Goal: Task Accomplishment & Management: Complete application form

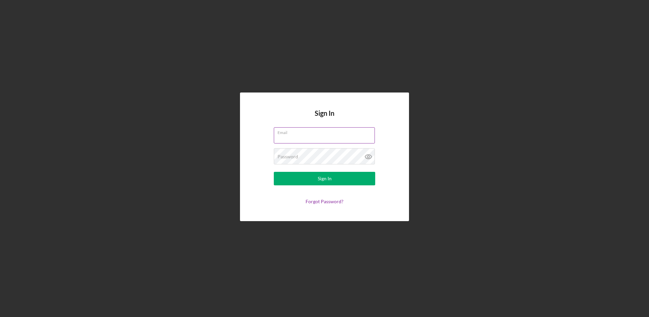
click at [302, 135] on label "Email" at bounding box center [325, 131] width 97 height 7
click at [302, 135] on input "Email" at bounding box center [324, 135] width 101 height 16
type input "[DOMAIN_NAME][EMAIL_ADDRESS][DOMAIN_NAME]"
click at [319, 181] on div "Sign In" at bounding box center [325, 179] width 14 height 14
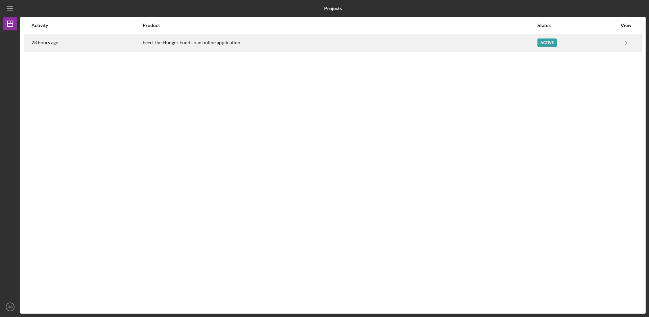
click at [185, 45] on div "Feed The Hunger Fund Loan online application" at bounding box center [340, 42] width 394 height 17
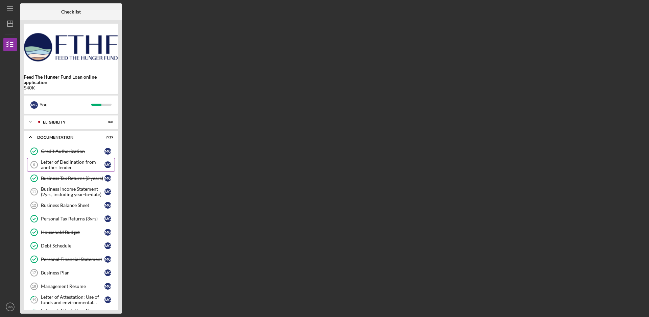
click at [54, 165] on div "Letter of Declination from another lender" at bounding box center [73, 164] width 64 height 11
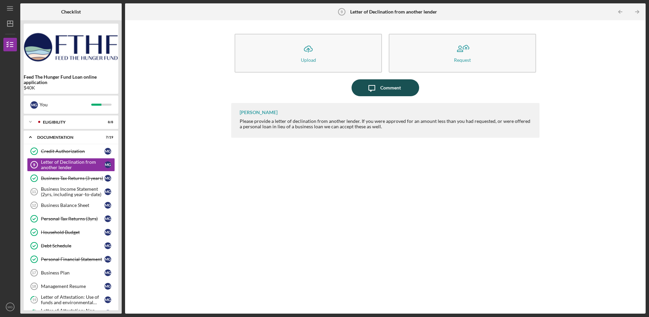
click at [376, 89] on icon "Icon/Message" at bounding box center [371, 87] width 17 height 17
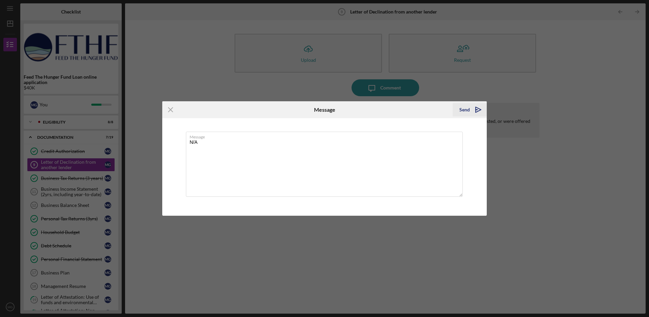
type textarea "N/A"
click at [478, 111] on icon "Icon/icon-invite-send" at bounding box center [478, 109] width 17 height 17
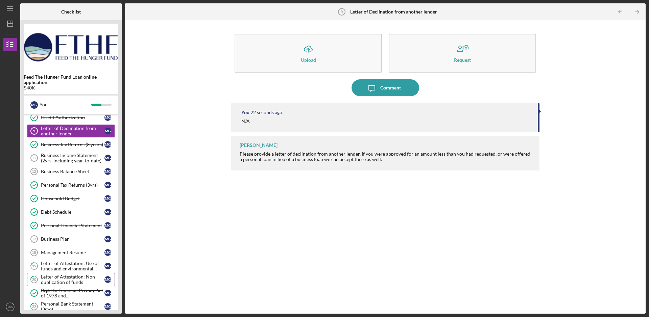
scroll to position [128, 0]
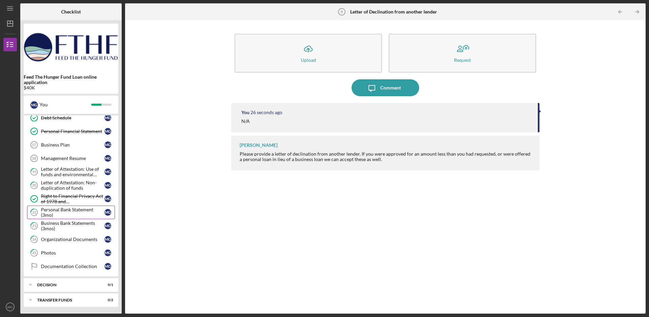
click at [72, 210] on div "Personal Bank Statement (3mo)" at bounding box center [73, 212] width 64 height 11
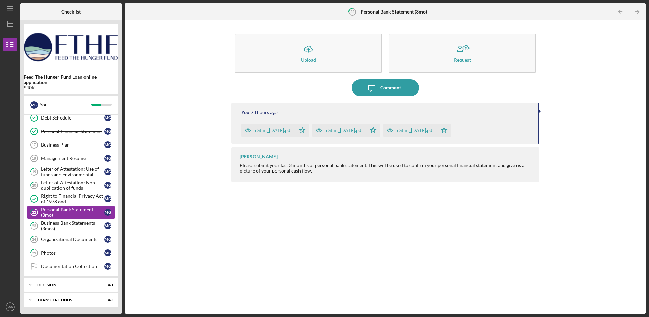
click at [284, 133] on div "eStmt_[DATE].pdf" at bounding box center [273, 130] width 37 height 5
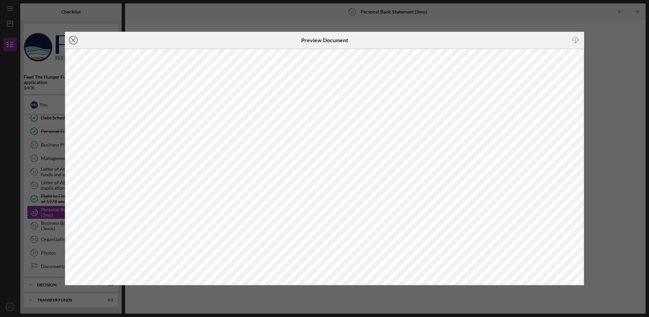
click at [75, 43] on icon "Icon/Close" at bounding box center [73, 40] width 17 height 17
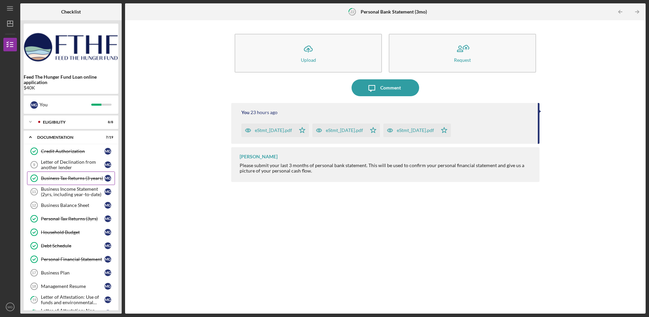
click at [73, 178] on div "Business Tax Returns (3 years)" at bounding box center [73, 178] width 64 height 5
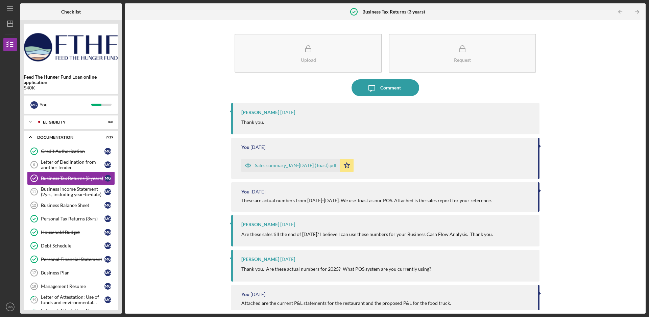
scroll to position [135, 0]
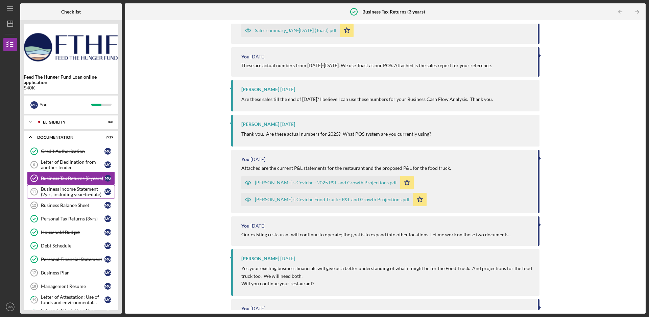
click at [61, 194] on div "Business Income Statement (2yrs, including year-to-date)" at bounding box center [73, 192] width 64 height 11
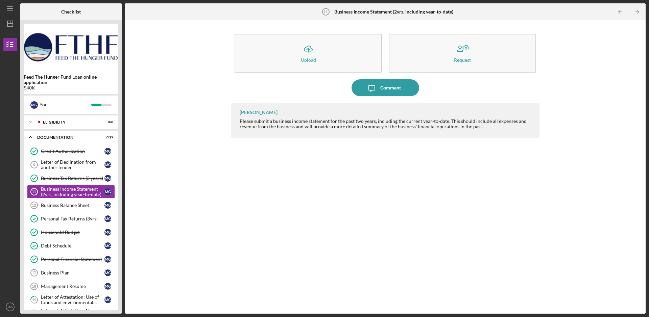
drag, startPoint x: 300, startPoint y: 124, endPoint x: 497, endPoint y: 119, distance: 197.4
click at [497, 119] on div "Please submit a business income statement for the past two years, including the…" at bounding box center [386, 124] width 293 height 11
click at [312, 126] on div "Please submit a business income statement for the past two years, including the…" at bounding box center [386, 124] width 293 height 11
click at [64, 127] on div "Icon/Expander Eligibility 8 / 8" at bounding box center [71, 122] width 95 height 14
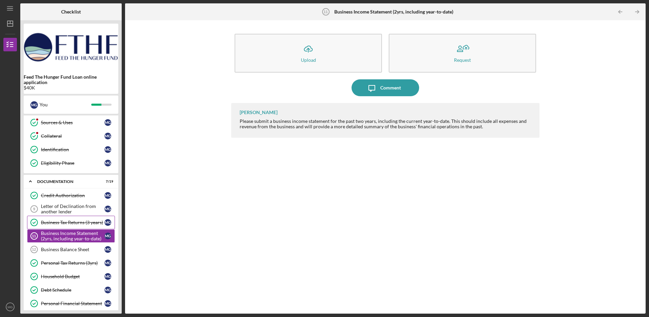
scroll to position [135, 0]
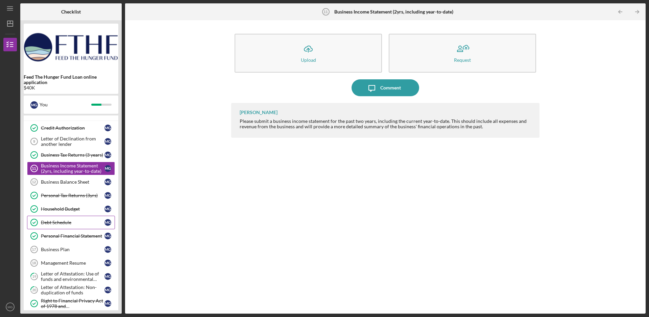
click at [68, 225] on div "Debt Schedule" at bounding box center [73, 222] width 64 height 5
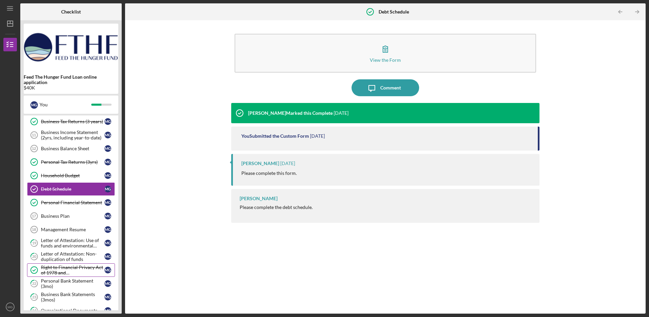
scroll to position [203, 0]
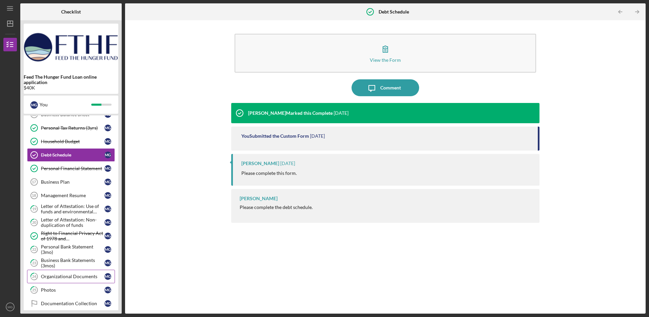
click at [74, 280] on link "24 Organizational Documents M G" at bounding box center [71, 277] width 88 height 14
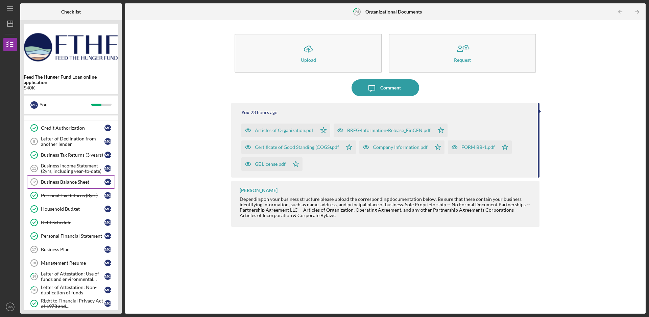
scroll to position [169, 0]
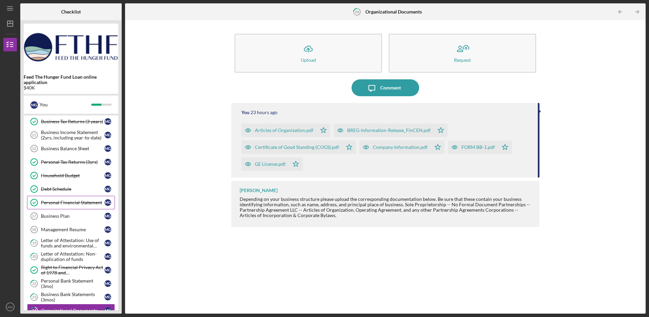
click at [62, 201] on div "Personal Financial Statement" at bounding box center [73, 202] width 64 height 5
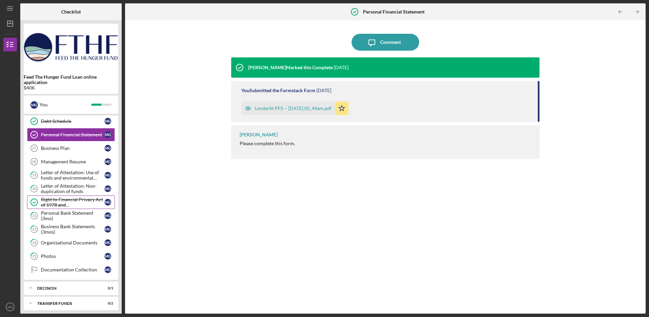
scroll to position [240, 0]
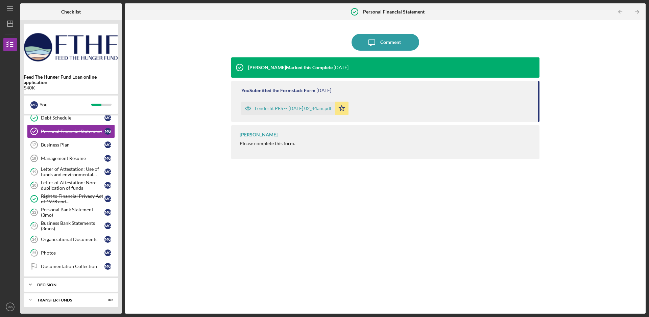
click at [65, 285] on div "Decision" at bounding box center [73, 285] width 73 height 4
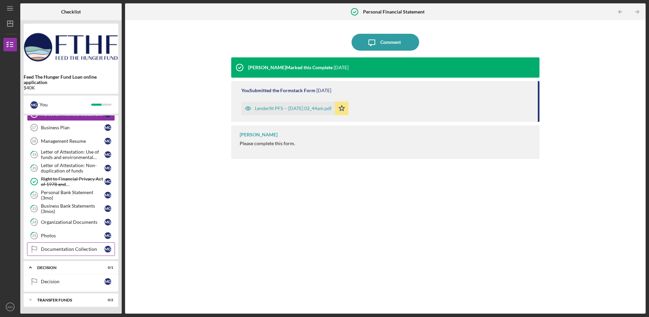
click at [65, 248] on div "Documentation Collection" at bounding box center [73, 249] width 64 height 5
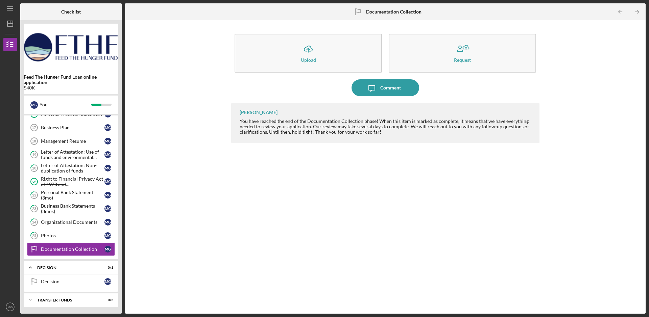
drag, startPoint x: 290, startPoint y: 123, endPoint x: 367, endPoint y: 121, distance: 77.8
click at [373, 121] on div "You have reached the end of the Documentation Collection phase! When this item …" at bounding box center [386, 127] width 293 height 16
click at [355, 138] on div "[PERSON_NAME] You have reached the end of the Documentation Collection phase! W…" at bounding box center [385, 123] width 308 height 40
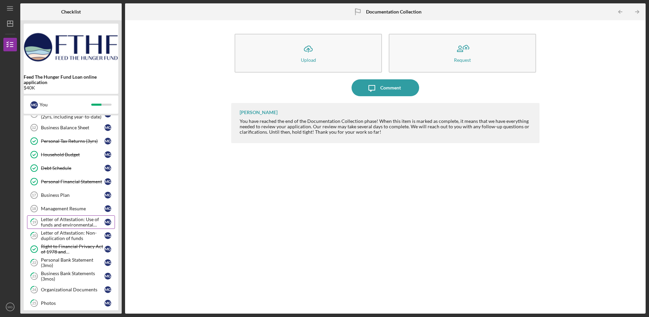
scroll to position [54, 0]
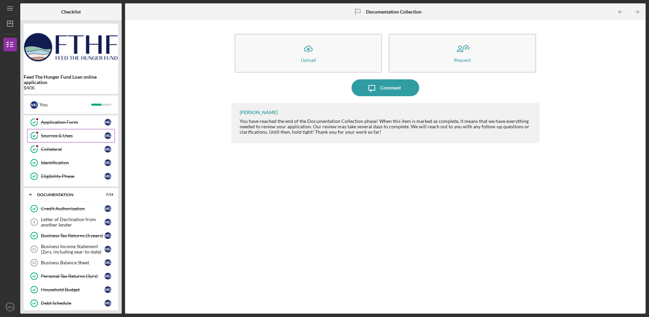
click at [62, 136] on div "Sources & Uses" at bounding box center [73, 135] width 64 height 5
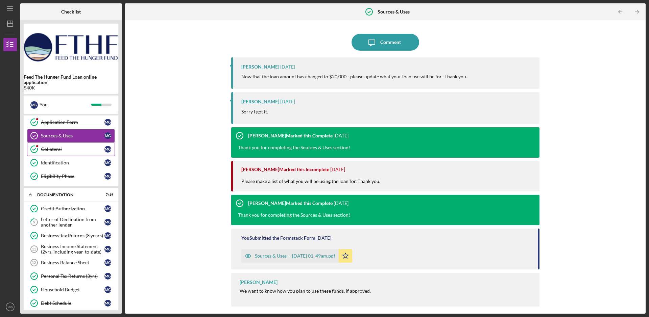
click at [57, 146] on link "Collateral Collateral M G" at bounding box center [71, 150] width 88 height 14
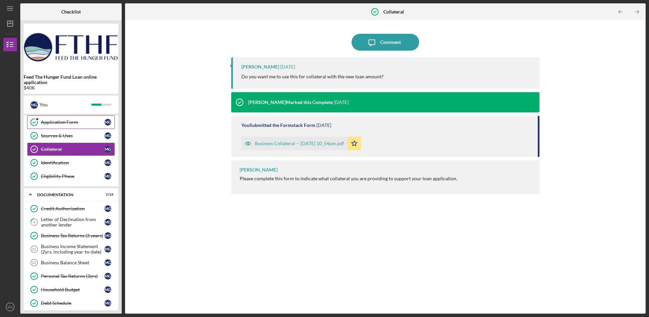
click at [69, 124] on div "Application Form" at bounding box center [73, 122] width 64 height 5
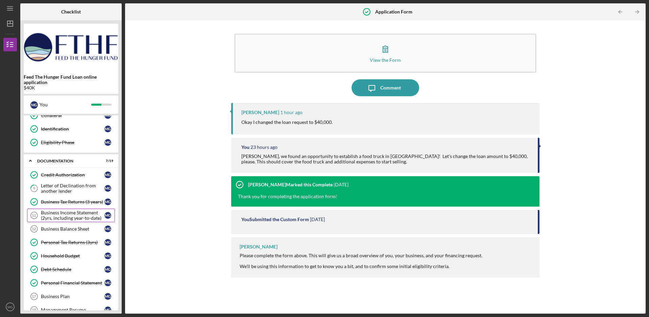
scroll to position [122, 0]
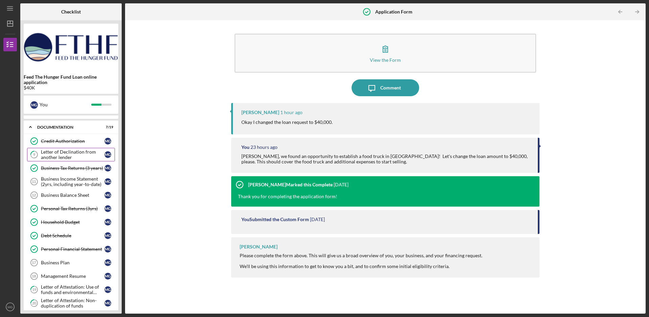
click at [66, 159] on div "Letter of Declination from another lender" at bounding box center [73, 154] width 64 height 11
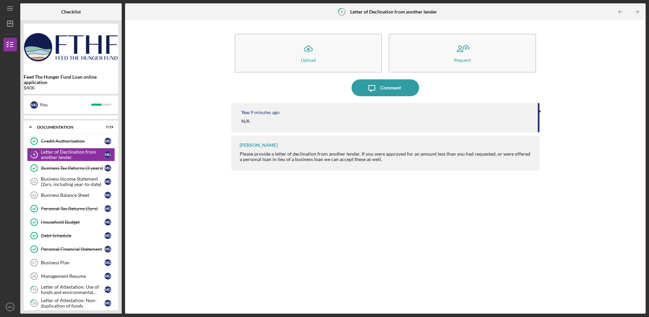
drag, startPoint x: 276, startPoint y: 156, endPoint x: 393, endPoint y: 164, distance: 116.9
click at [394, 164] on div "[PERSON_NAME] Please provide a letter of declination from another lender. If yo…" at bounding box center [385, 153] width 308 height 35
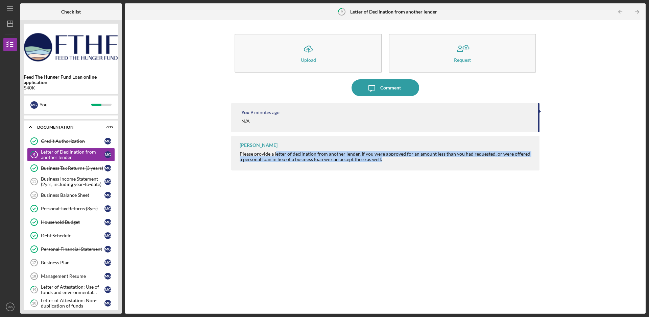
click at [408, 225] on div "You 9 minutes ago N/A [PERSON_NAME] Please provide a letter of declination from…" at bounding box center [385, 203] width 308 height 201
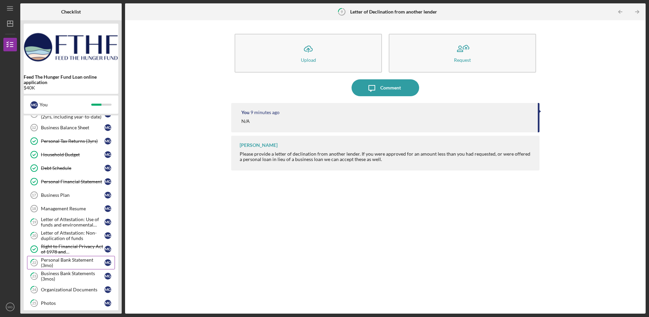
scroll to position [257, 0]
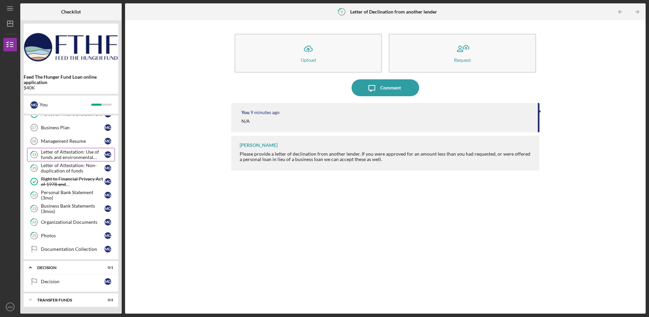
click at [71, 155] on div "Letter of Attestation: Use of funds and environmental compliance" at bounding box center [73, 154] width 64 height 11
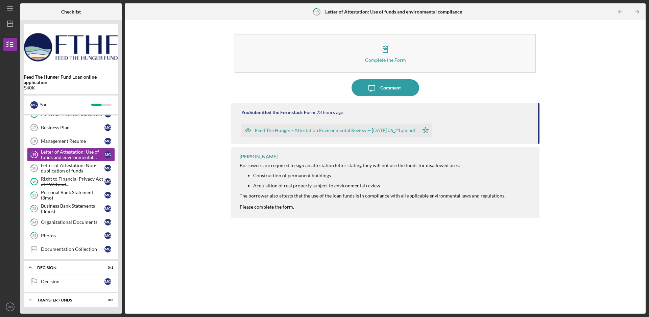
drag, startPoint x: 275, startPoint y: 166, endPoint x: 296, endPoint y: 187, distance: 29.9
click at [296, 187] on div "Borrowers are required to sign an attestation letter stating they will not use …" at bounding box center [373, 186] width 266 height 47
drag, startPoint x: 208, startPoint y: 241, endPoint x: 207, endPoint y: 244, distance: 4.0
click at [207, 244] on div "Complete the Form Form Icon/Message Comment You Submitted the Formstack Form 23…" at bounding box center [385, 167] width 514 height 287
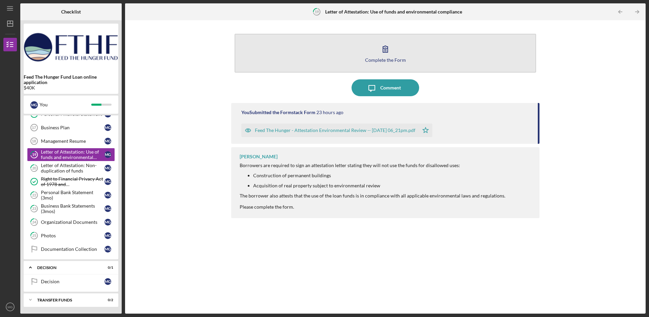
click at [387, 56] on button "Complete the Form Form" at bounding box center [384, 53] width 301 height 39
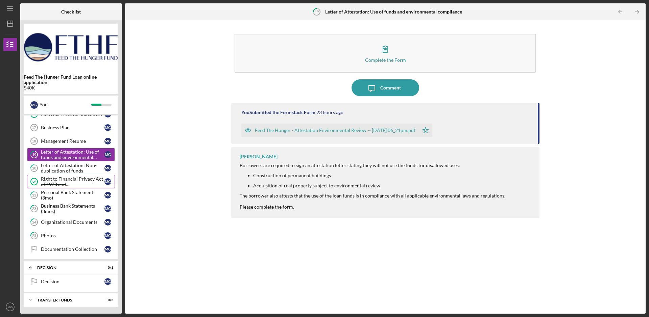
click at [63, 182] on div "Right to Financial Privacy Act of 1978 and Acknowledgement" at bounding box center [73, 181] width 64 height 11
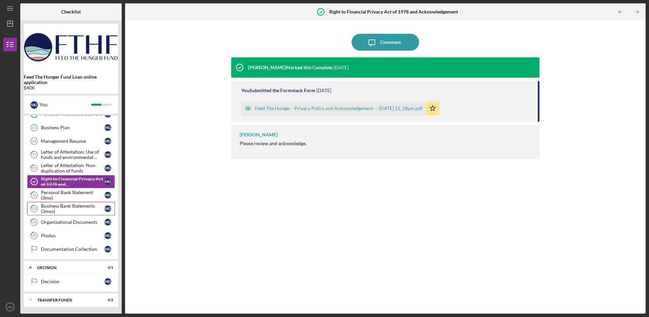
click at [70, 210] on div "Business Bank Statements (3mos)" at bounding box center [73, 208] width 64 height 11
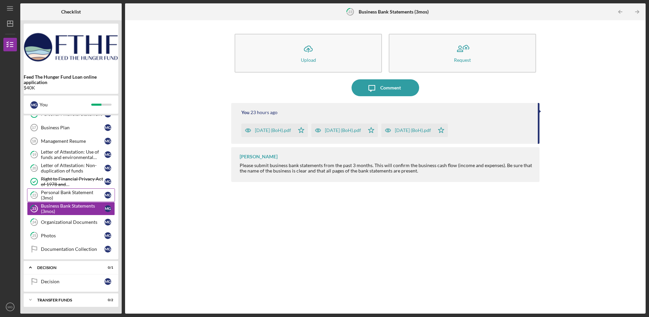
click at [65, 194] on div "Personal Bank Statement (3mo)" at bounding box center [73, 195] width 64 height 11
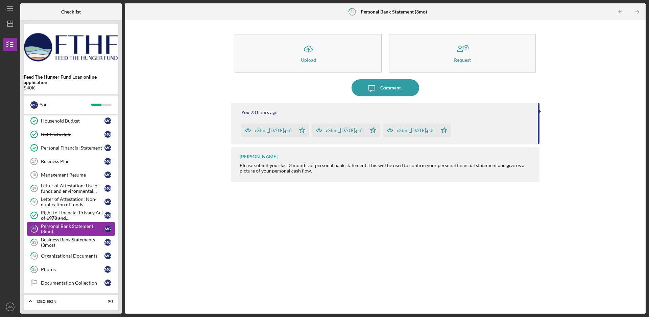
scroll to position [190, 0]
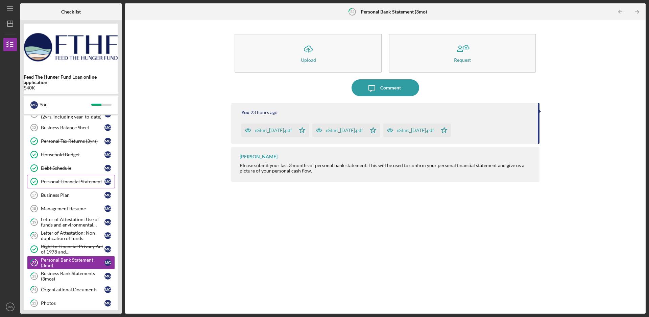
click at [69, 183] on div "Personal Financial Statement" at bounding box center [73, 181] width 64 height 5
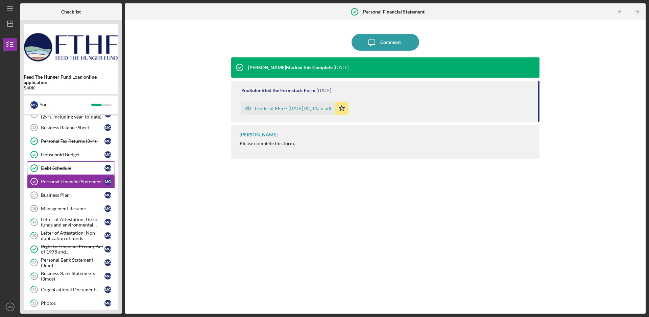
click at [66, 169] on div "Debt Schedule" at bounding box center [73, 168] width 64 height 5
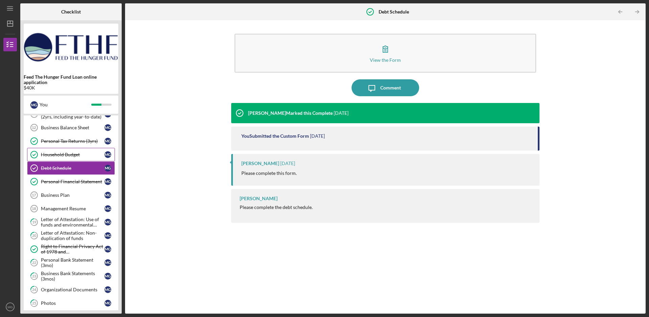
click at [70, 154] on div "Household Budget" at bounding box center [73, 154] width 64 height 5
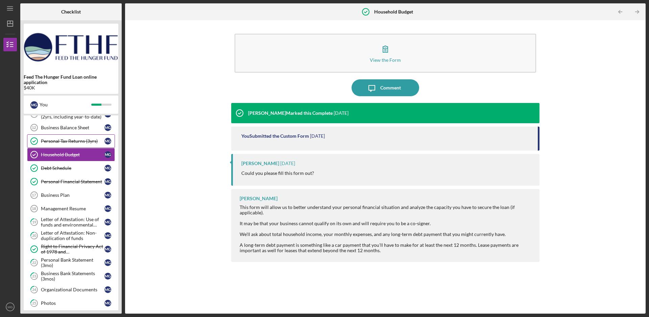
click at [76, 142] on div "Personal Tax Returns (3yrs)" at bounding box center [73, 141] width 64 height 5
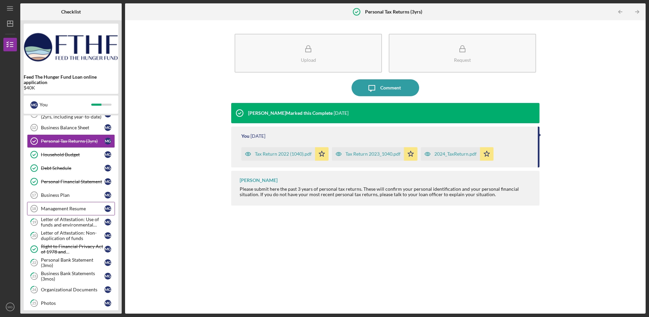
scroll to position [122, 0]
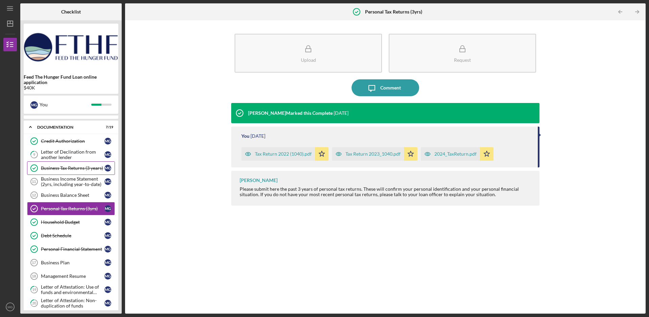
click at [63, 170] on div "Business Tax Returns (3 years)" at bounding box center [73, 168] width 64 height 5
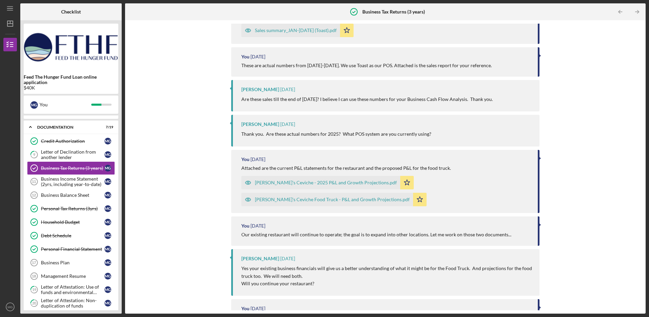
scroll to position [68, 0]
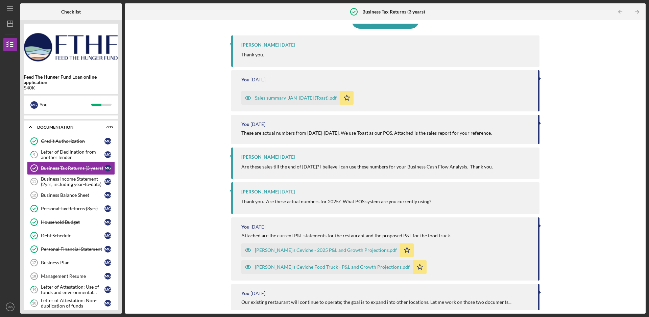
click at [300, 99] on div "Sales summary_JAN-[DATE] (Toast).pdf" at bounding box center [296, 97] width 82 height 5
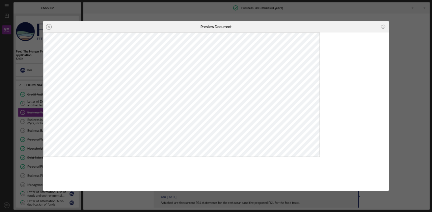
scroll to position [125, 0]
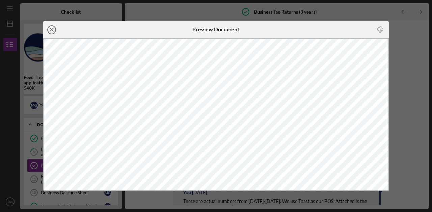
click at [51, 29] on line at bounding box center [51, 29] width 3 height 3
